Goal: Find specific page/section: Find specific page/section

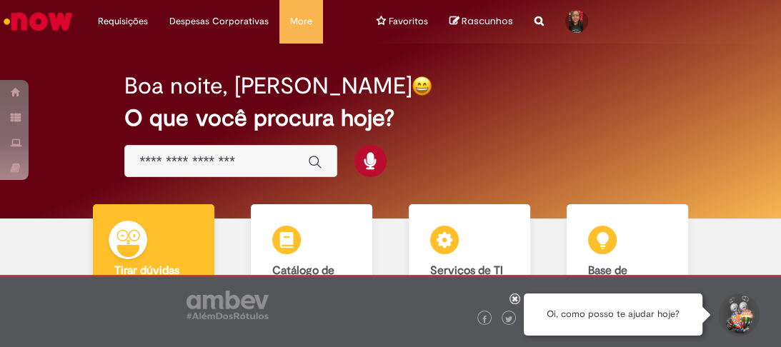
click at [513, 295] on icon at bounding box center [516, 298] width 6 height 7
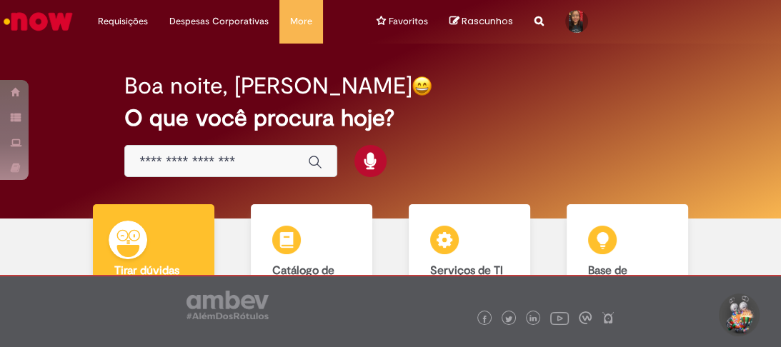
click at [51, 17] on img "Ir para a Homepage" at bounding box center [38, 21] width 74 height 29
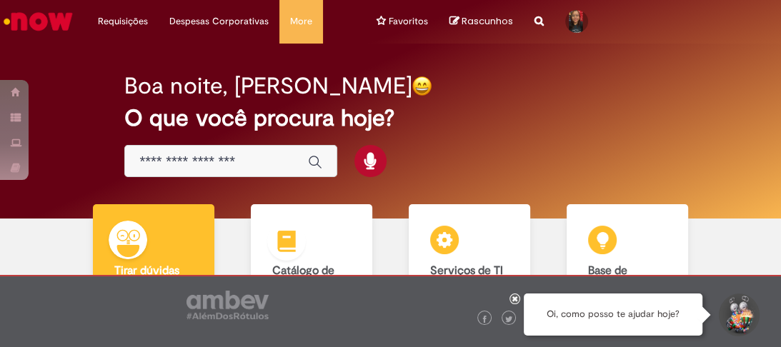
scroll to position [123, 0]
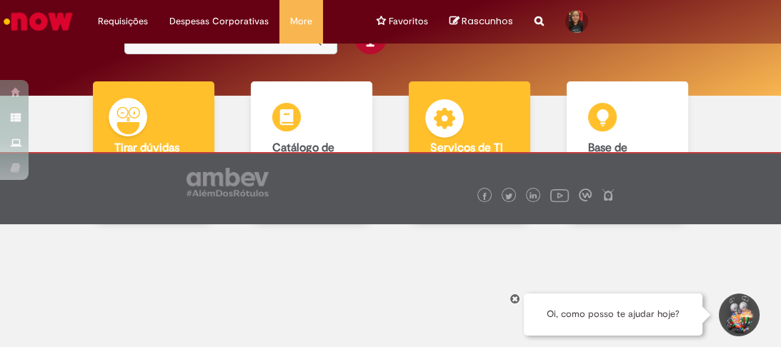
click at [460, 127] on img at bounding box center [444, 120] width 43 height 43
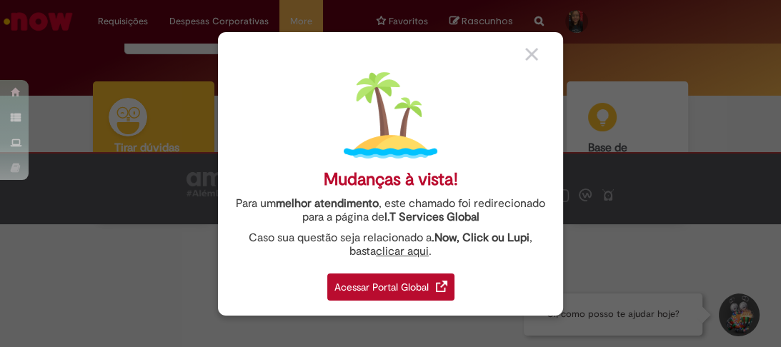
click at [408, 299] on div "Acessar Portal Global" at bounding box center [390, 287] width 127 height 27
